Goal: Register for event/course

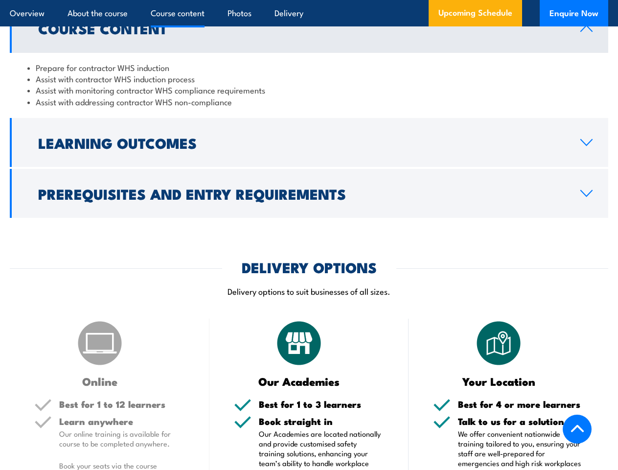
click at [309, 0] on article "Overview About the course Course content Photos Delivery Upcoming Schedule Enqu…" at bounding box center [309, 13] width 599 height 26
click at [309, 139] on h2 "Learning Outcomes" at bounding box center [301, 142] width 527 height 13
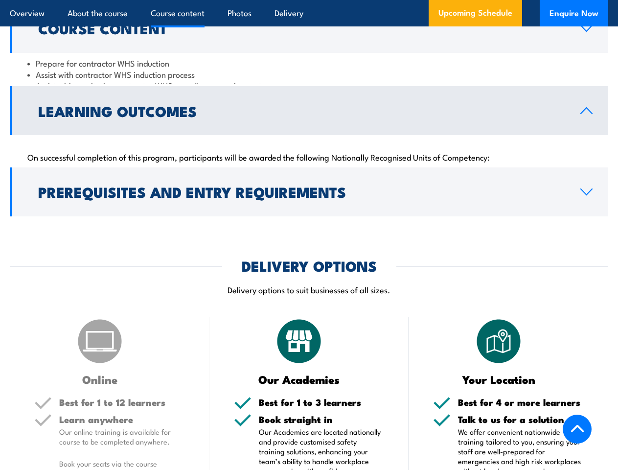
click at [309, 190] on h2 "Prerequisites and Entry Requirements" at bounding box center [301, 191] width 527 height 13
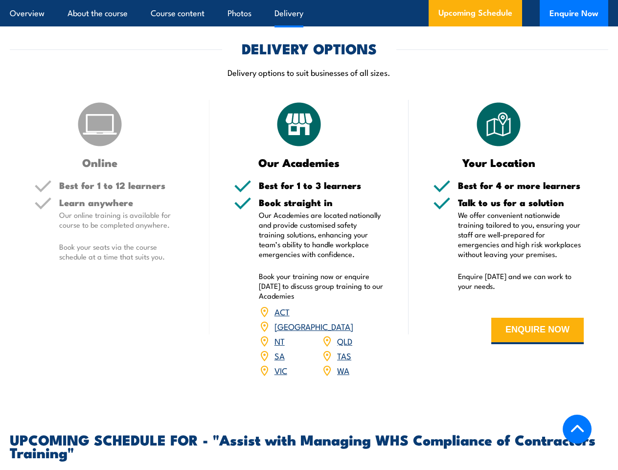
click at [309, 0] on article "Overview About the course Course content Photos Delivery Upcoming Schedule Enqu…" at bounding box center [309, 13] width 599 height 26
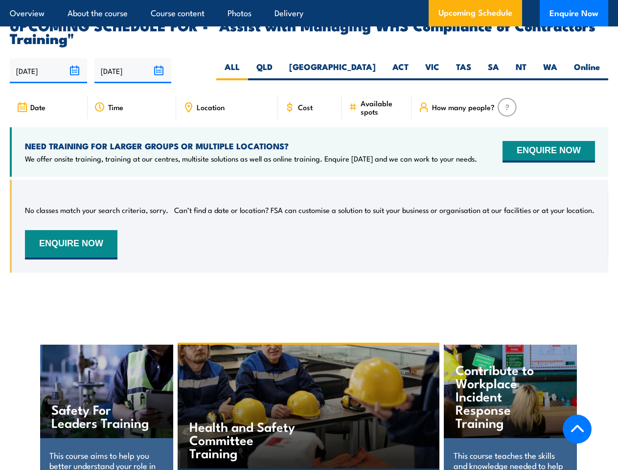
click at [309, 0] on article "Overview About the course Course content Photos Delivery Upcoming Schedule Enqu…" at bounding box center [309, 13] width 599 height 26
click at [48, 58] on input "[DATE]" at bounding box center [48, 70] width 77 height 25
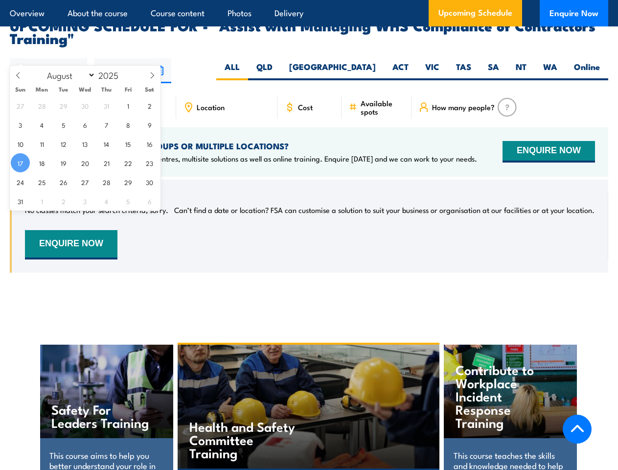
click at [133, 58] on input "[DATE]" at bounding box center [132, 70] width 77 height 25
click at [309, 397] on div "Health and Safety Committee Training" at bounding box center [309, 407] width 262 height 124
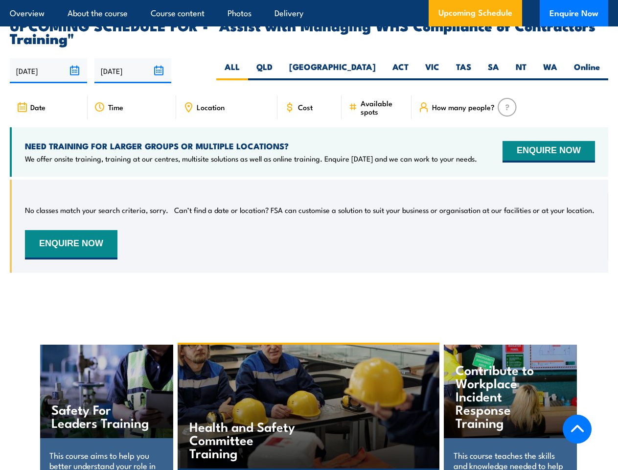
click at [309, 398] on div "Health and Safety Committee Training" at bounding box center [309, 407] width 262 height 124
